Goal: Contribute content: Add original content to the website for others to see

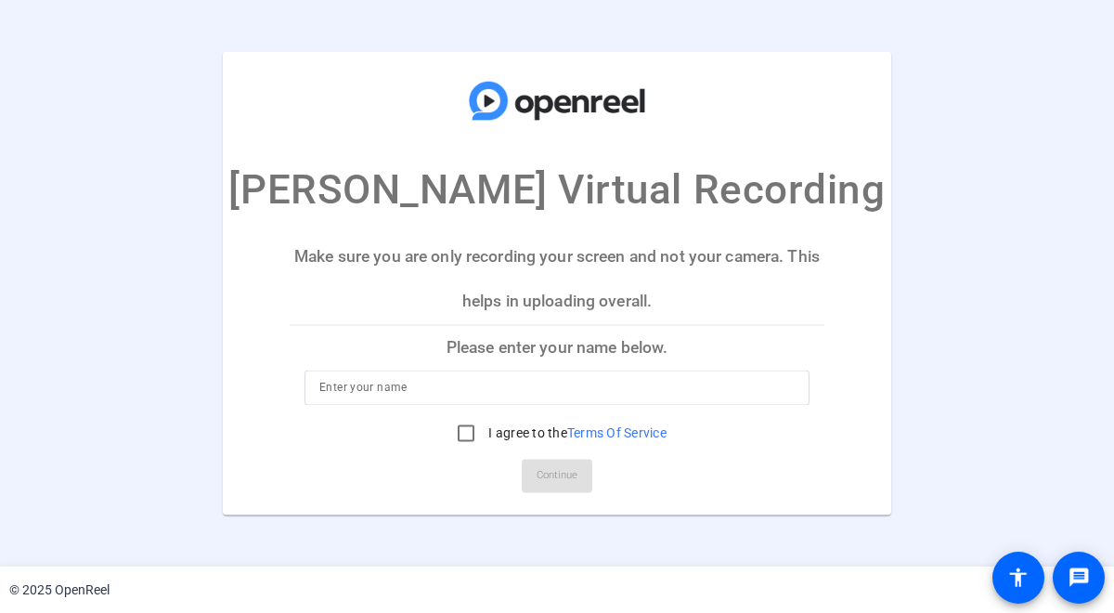
click at [521, 385] on input at bounding box center [556, 388] width 475 height 22
type input "[PERSON_NAME]"
click at [461, 433] on input "I agree to the Terms Of Service" at bounding box center [466, 433] width 37 height 37
checkbox input "true"
click at [565, 474] on span "Continue" at bounding box center [557, 476] width 41 height 28
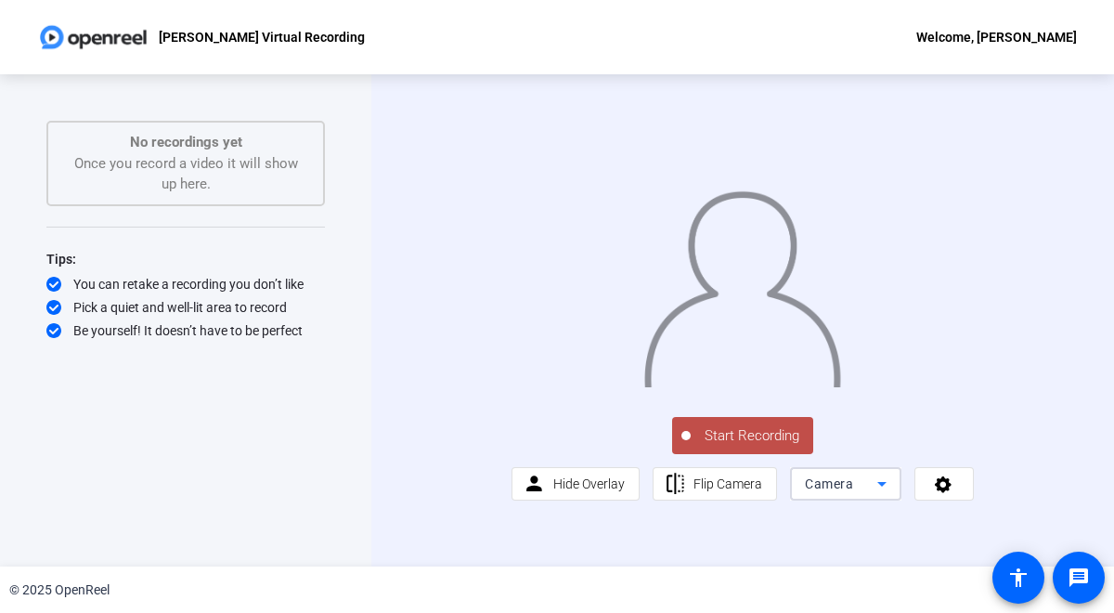
click at [879, 495] on icon at bounding box center [882, 484] width 22 height 22
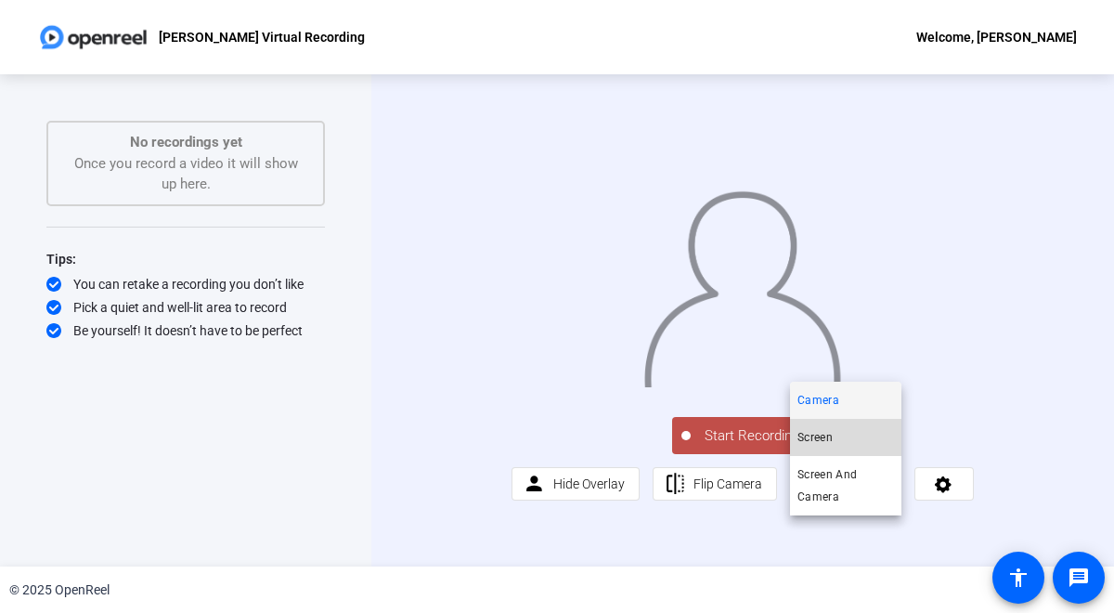
click at [848, 435] on mat-option "Screen" at bounding box center [845, 437] width 111 height 37
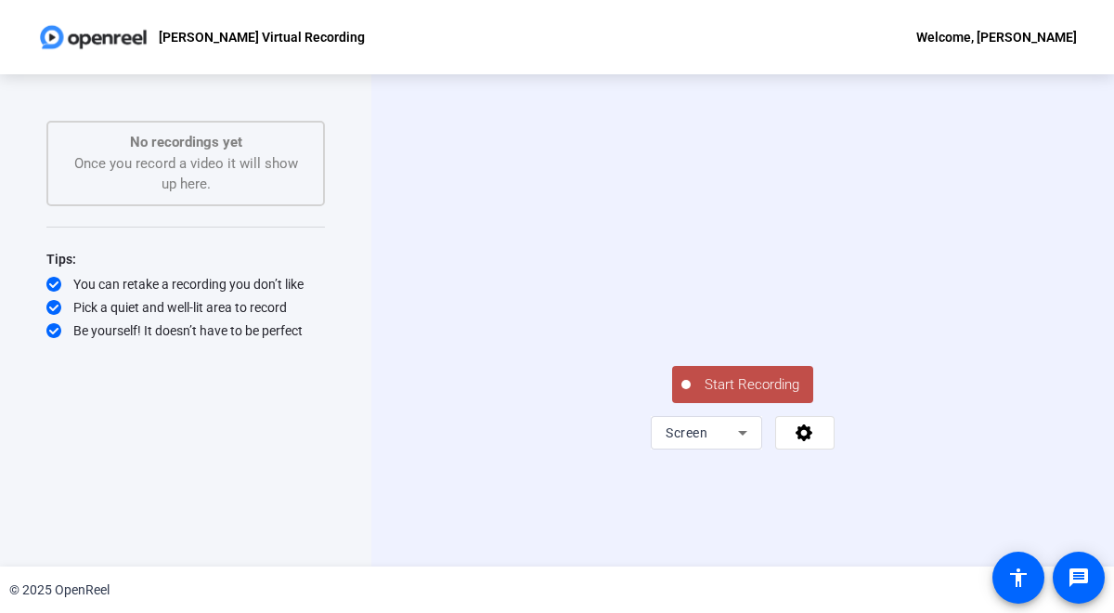
click at [723, 396] on span "Start Recording" at bounding box center [752, 384] width 123 height 21
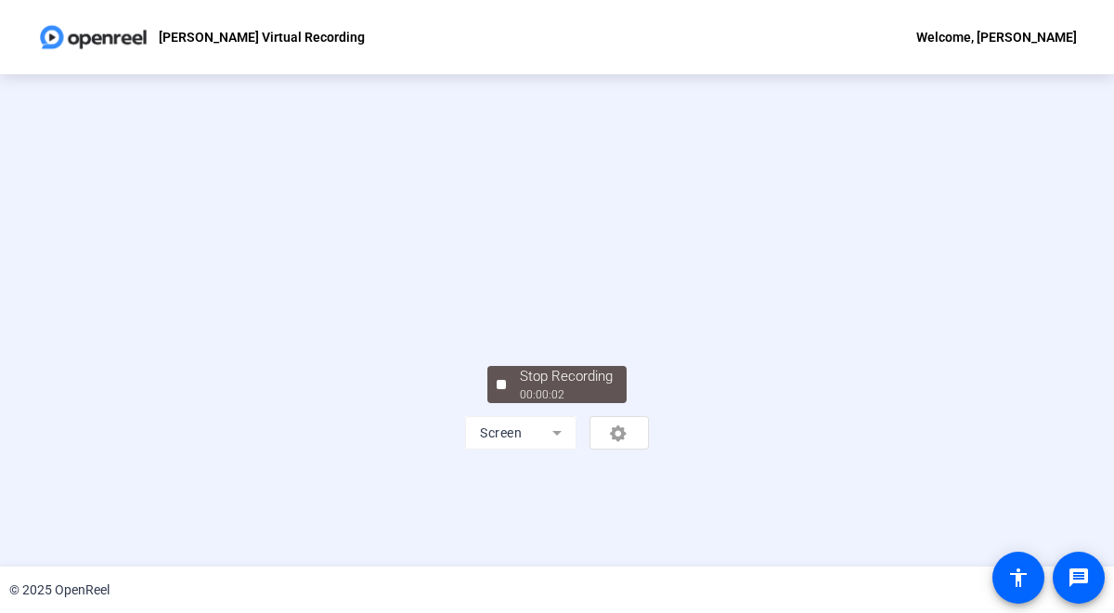
scroll to position [83, 0]
click at [567, 403] on div "00:00:10" at bounding box center [566, 394] width 93 height 17
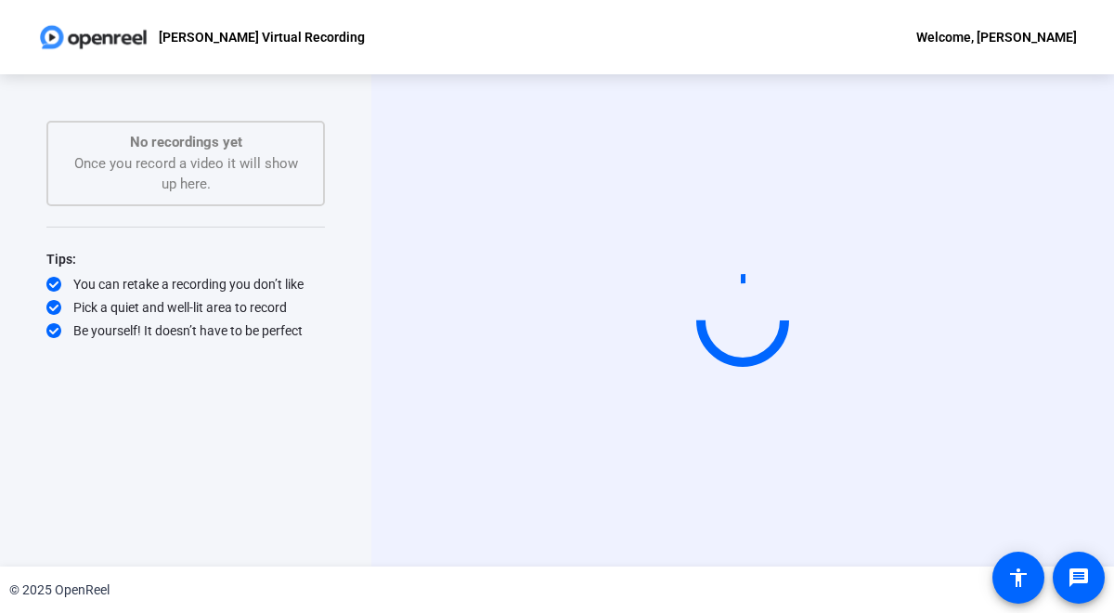
scroll to position [0, 0]
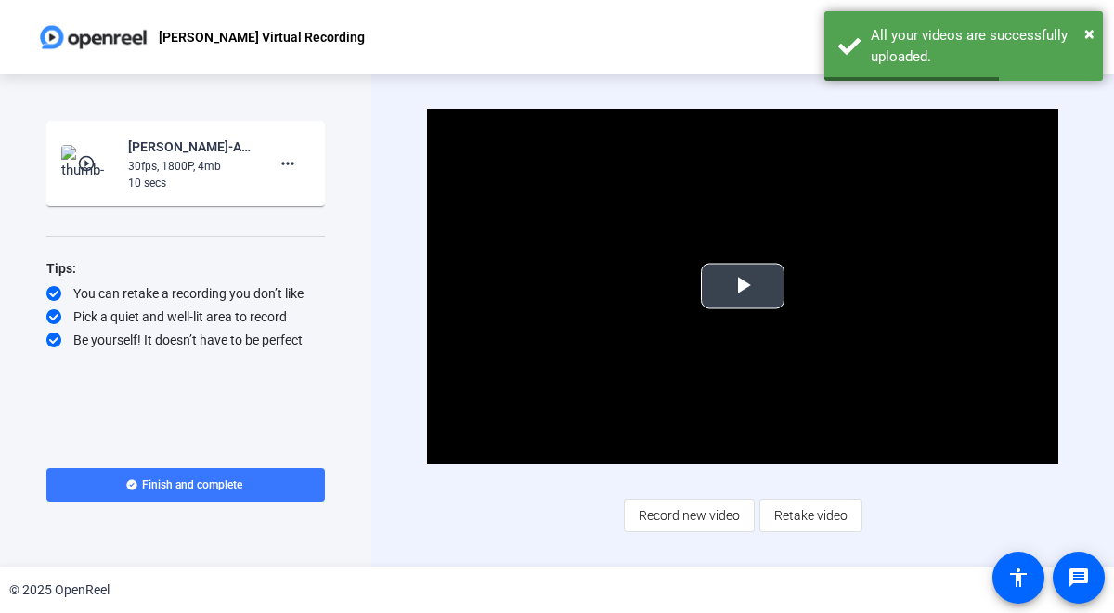
click at [743, 286] on span "Video Player" at bounding box center [743, 286] width 0 height 0
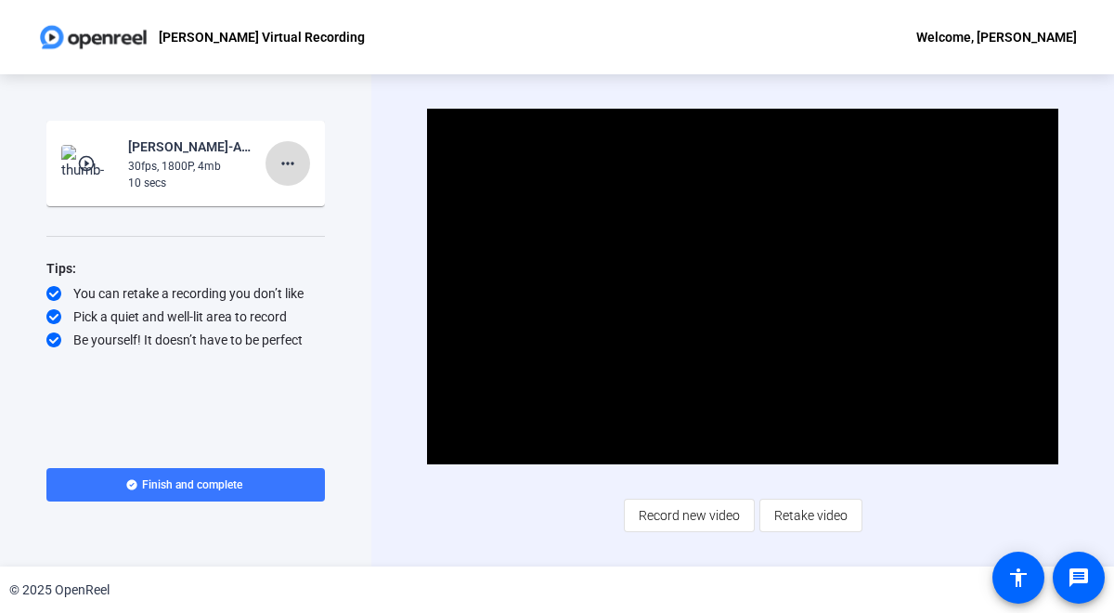
click at [289, 166] on mat-icon "more_horiz" at bounding box center [288, 163] width 22 height 22
click at [293, 200] on span "Delete clip" at bounding box center [317, 202] width 74 height 22
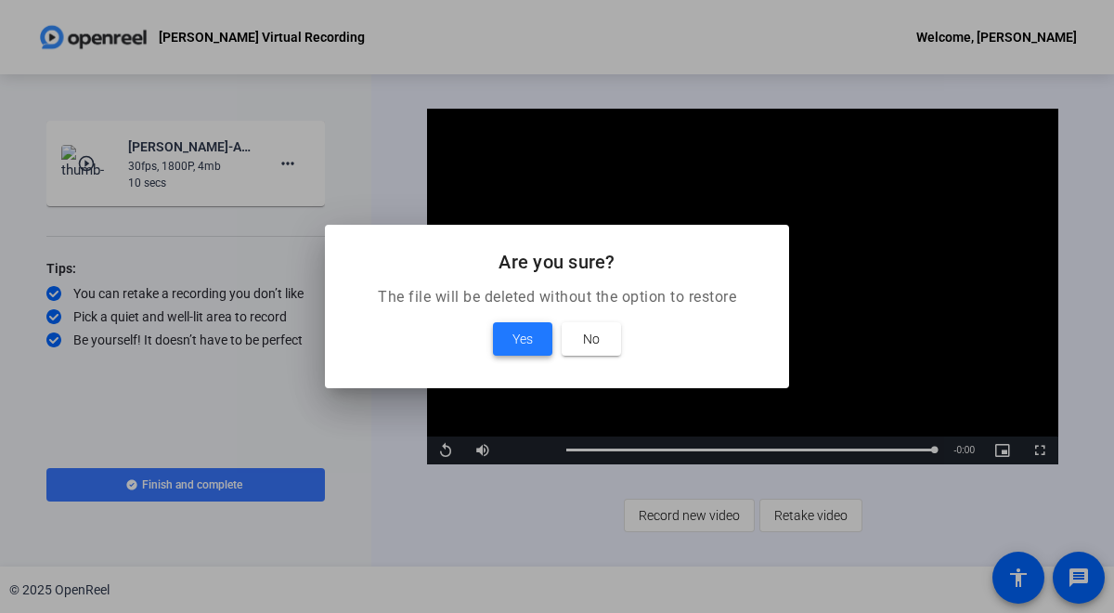
click at [524, 335] on span "Yes" at bounding box center [523, 339] width 20 height 22
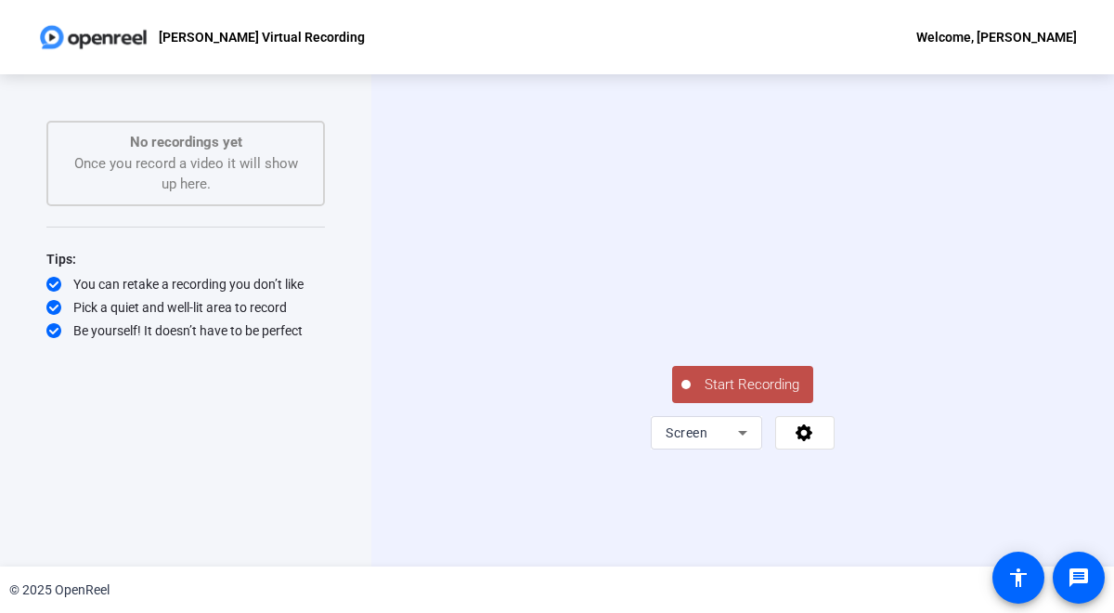
click at [747, 396] on span "Start Recording" at bounding box center [752, 384] width 123 height 21
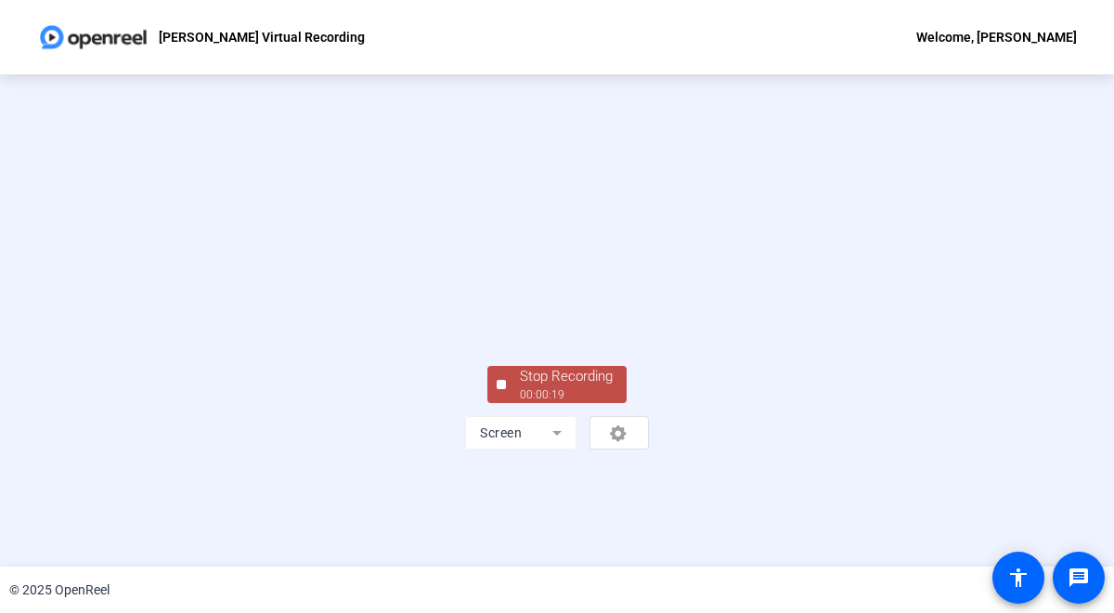
scroll to position [91, 0]
click at [584, 387] on div "Stop Recording" at bounding box center [566, 376] width 93 height 21
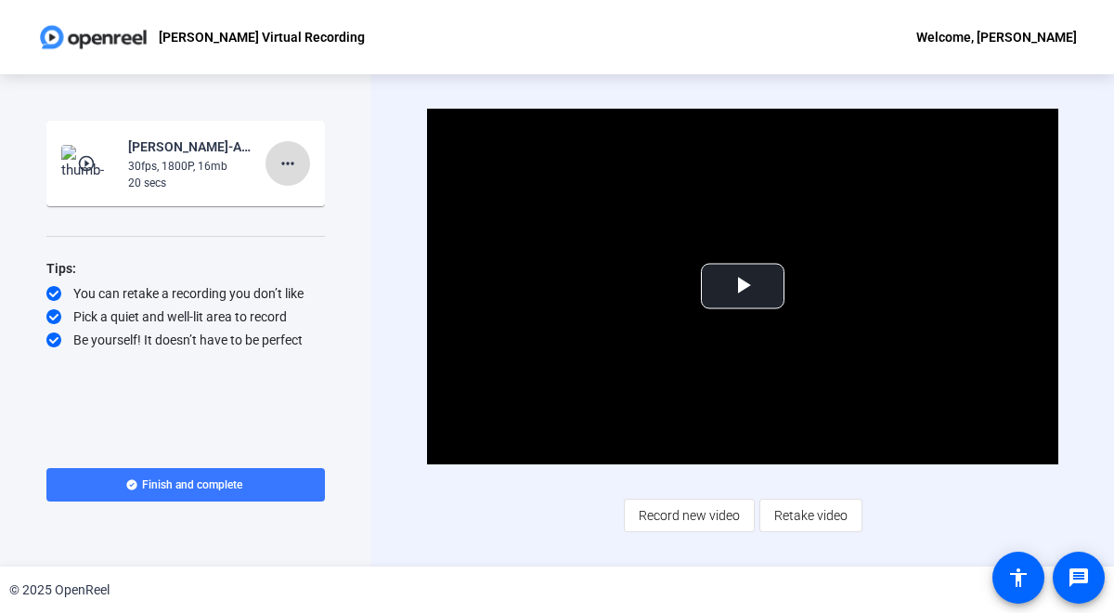
click at [283, 160] on mat-icon "more_horiz" at bounding box center [288, 163] width 22 height 22
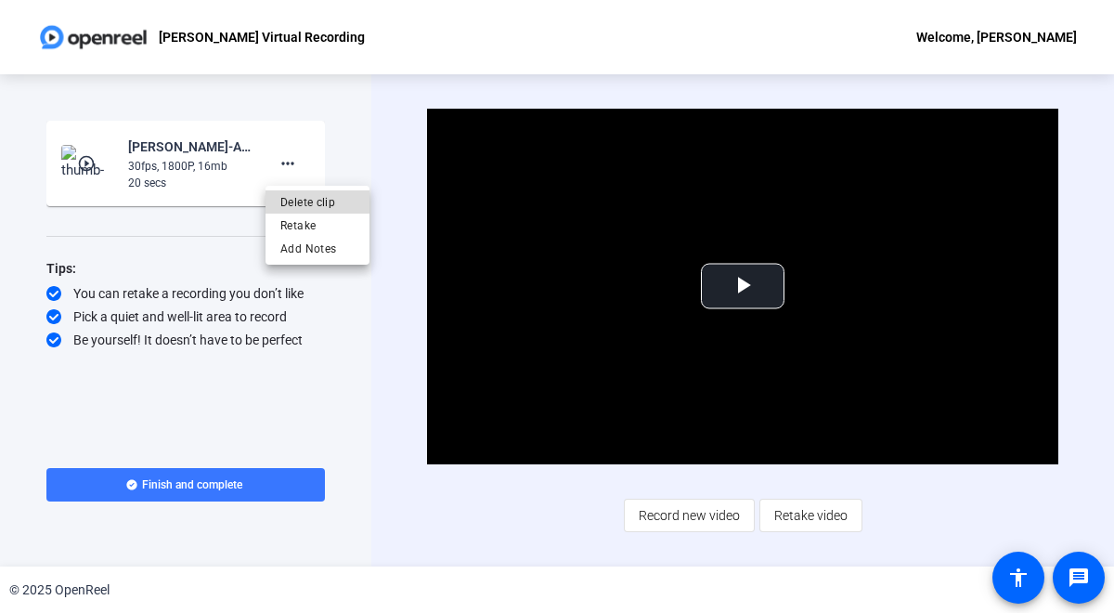
click at [294, 198] on span "Delete clip" at bounding box center [317, 202] width 74 height 22
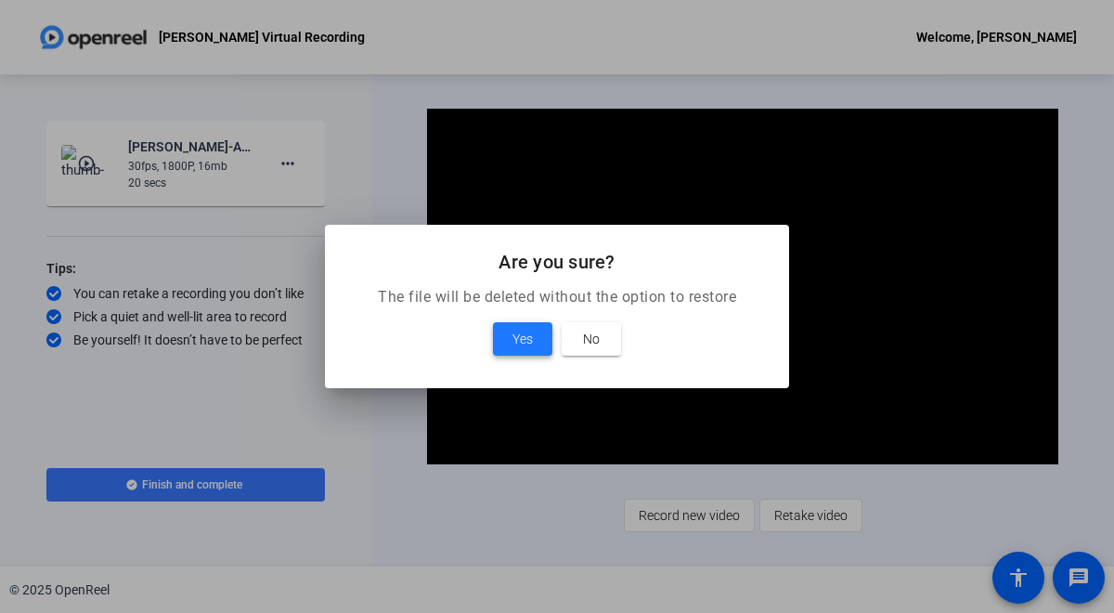
click at [517, 328] on span "Yes" at bounding box center [523, 339] width 20 height 22
